Goal: Check status

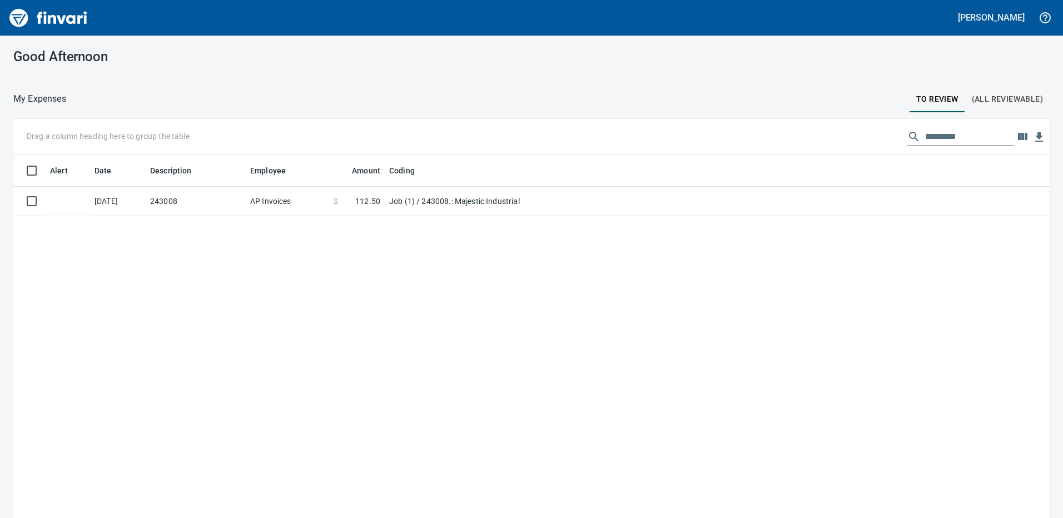
scroll to position [387, 1019]
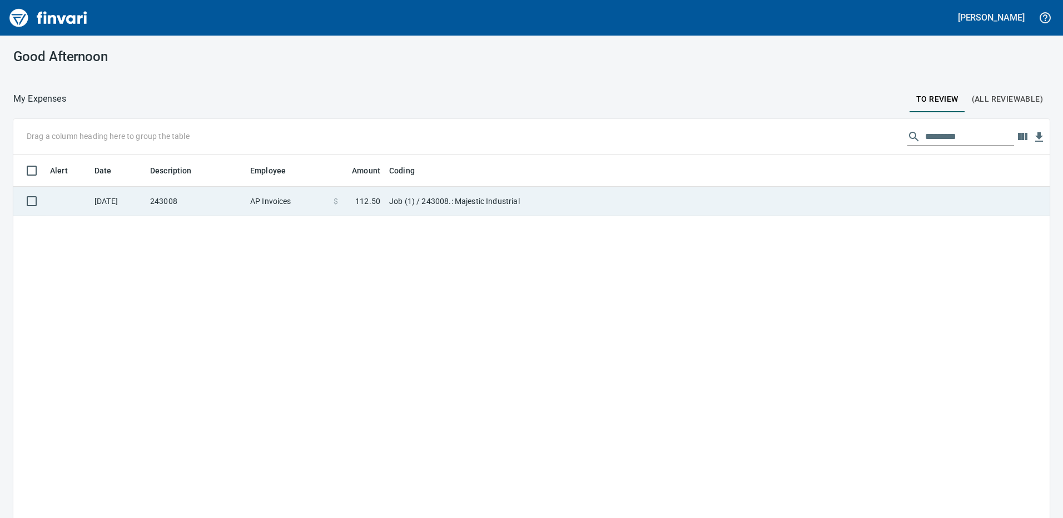
click at [443, 206] on td "Job (1) / 243008.: Majestic Industrial" at bounding box center [524, 201] width 278 height 29
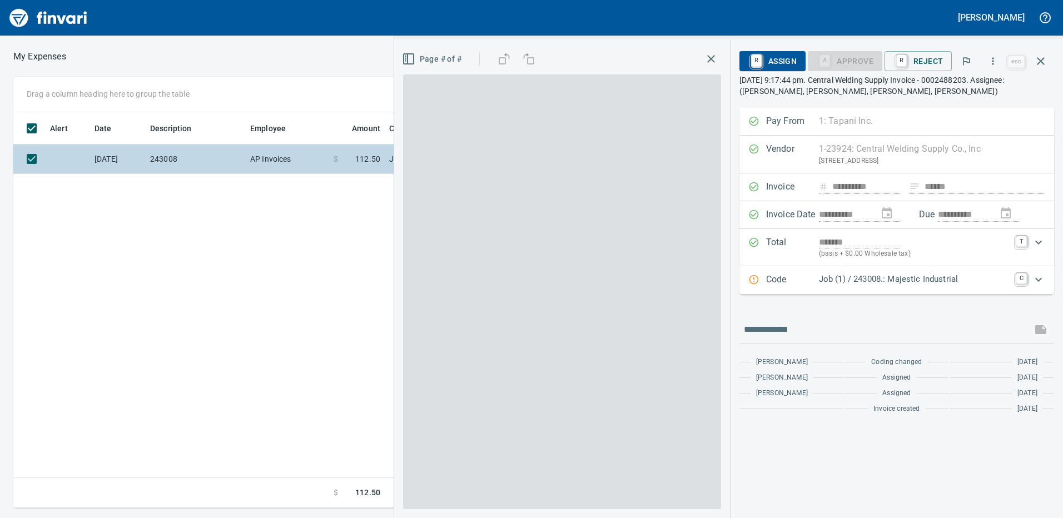
scroll to position [387, 750]
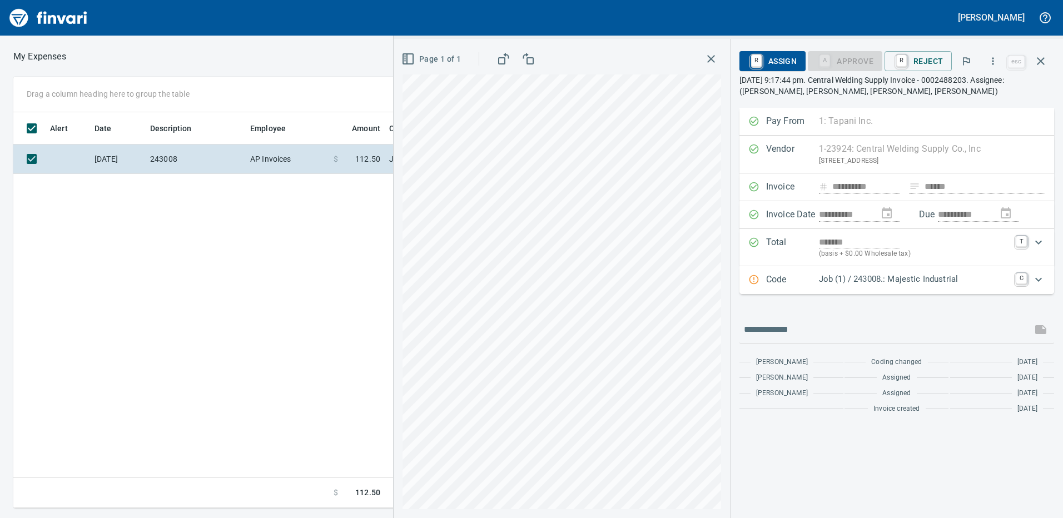
click at [359, 295] on div "Alert Date Description Employee Amount Coding [DATE] 243008 AP Invoices $ 112.5…" at bounding box center [392, 310] width 758 height 396
click at [623, 51] on div "Page 1 of 1" at bounding box center [561, 59] width 319 height 22
click at [1045, 61] on icon "button" at bounding box center [1040, 60] width 13 height 13
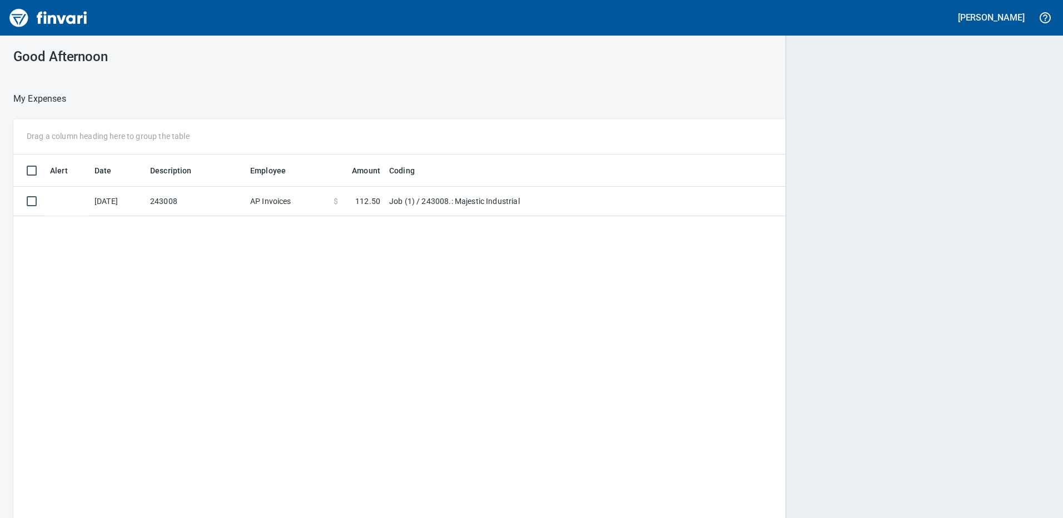
scroll to position [387, 1017]
